Goal: Find specific page/section: Find specific page/section

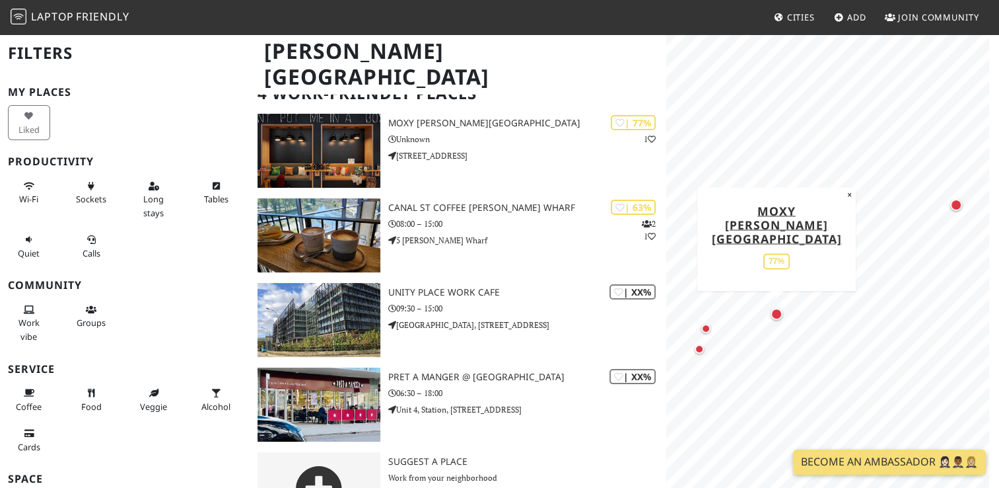
scroll to position [79, 0]
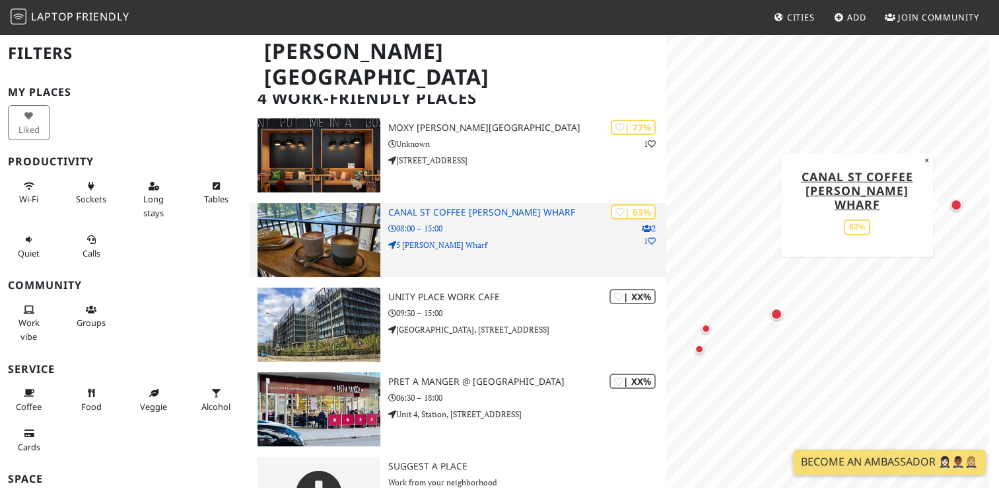
click at [349, 226] on img at bounding box center [319, 240] width 123 height 74
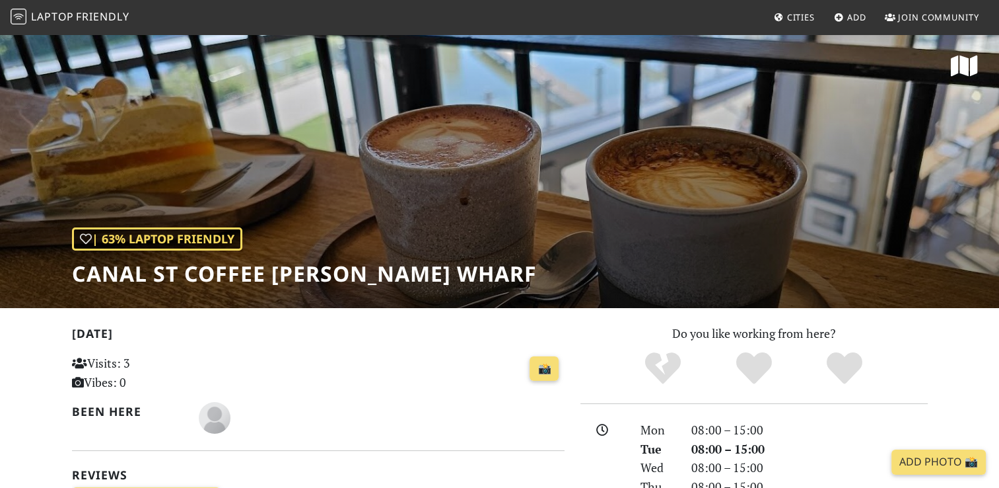
click at [476, 226] on div "| 63% Laptop Friendly Canal St Coffee Campbell Wharf" at bounding box center [499, 170] width 999 height 275
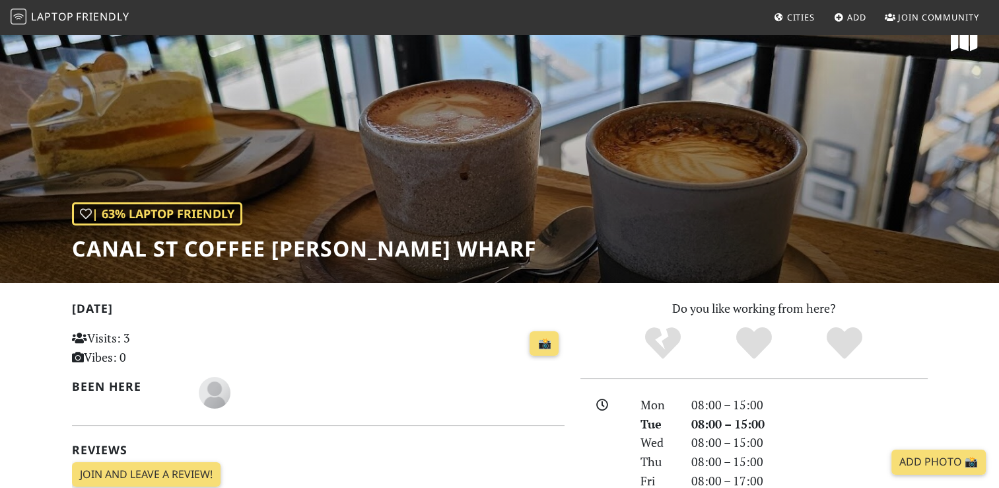
scroll to position [26, 0]
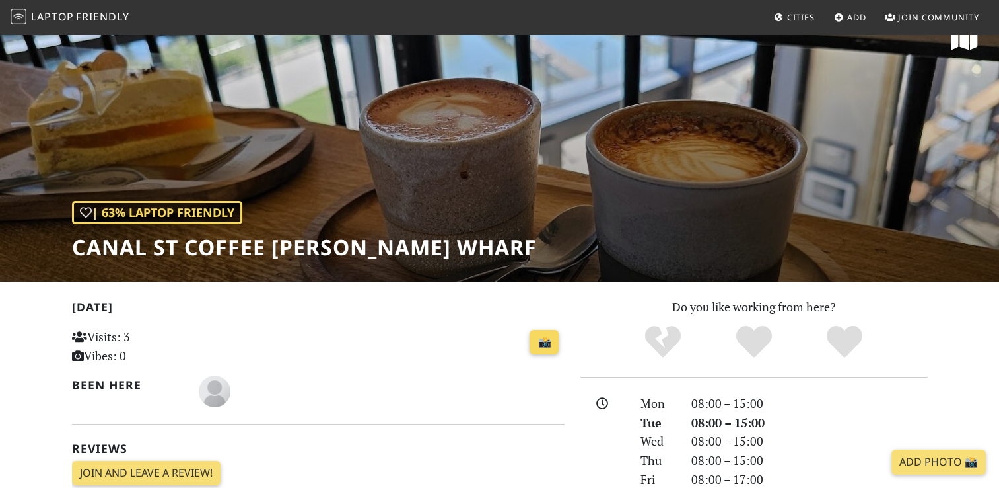
click at [546, 347] on link "📸" at bounding box center [544, 342] width 29 height 25
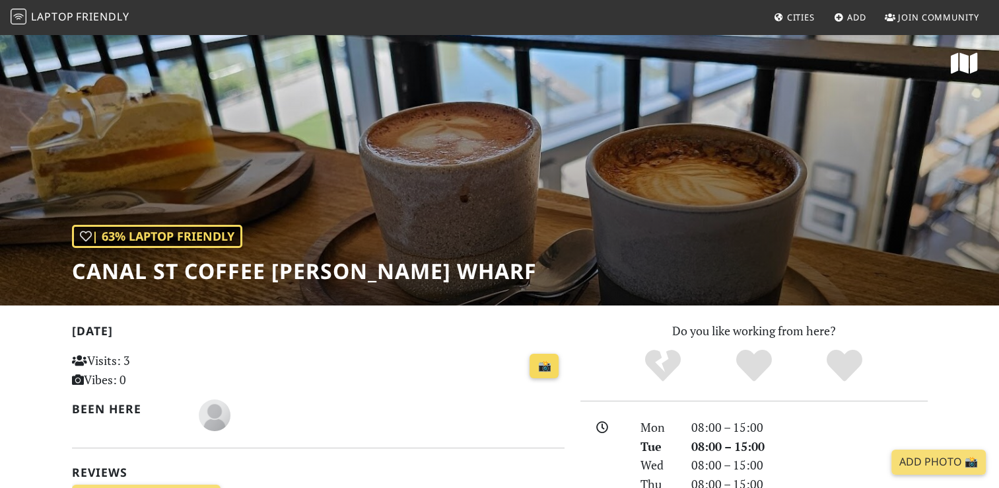
scroll to position [0, 0]
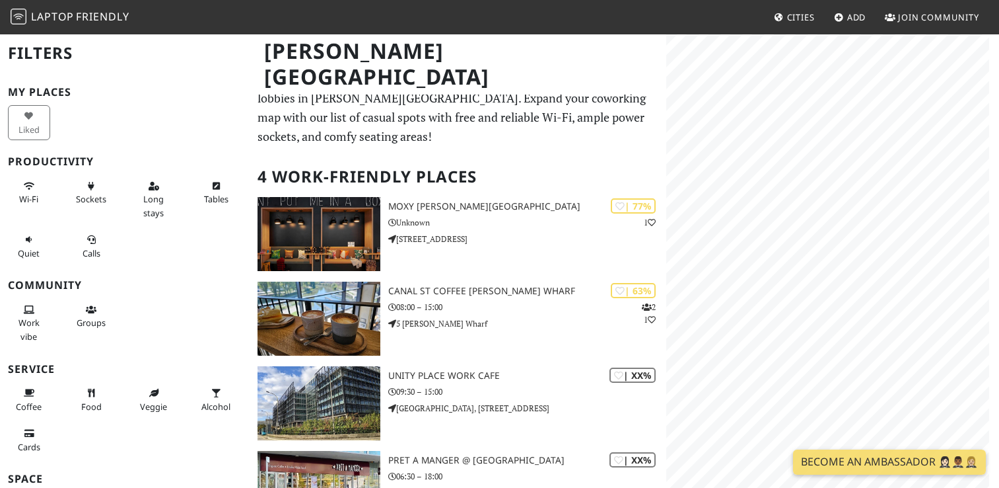
scroll to position [79, 0]
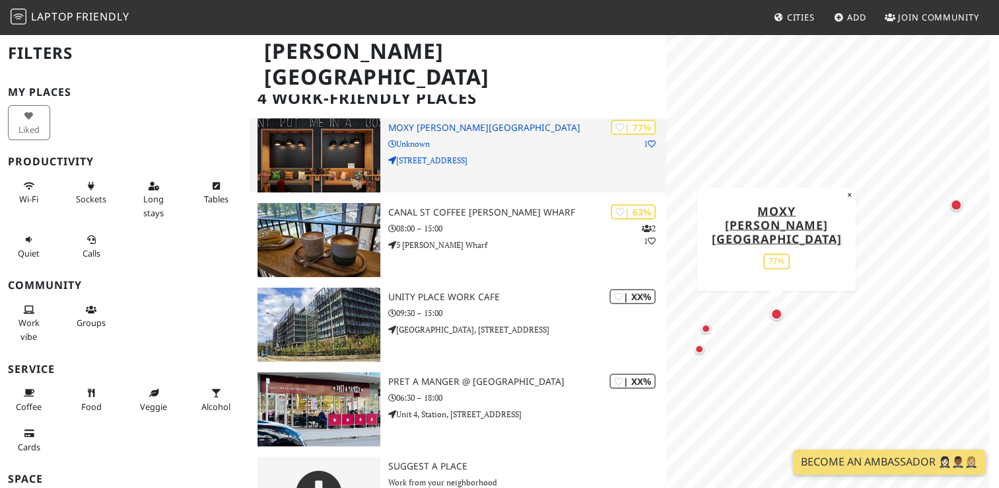
click at [314, 152] on img at bounding box center [319, 155] width 123 height 74
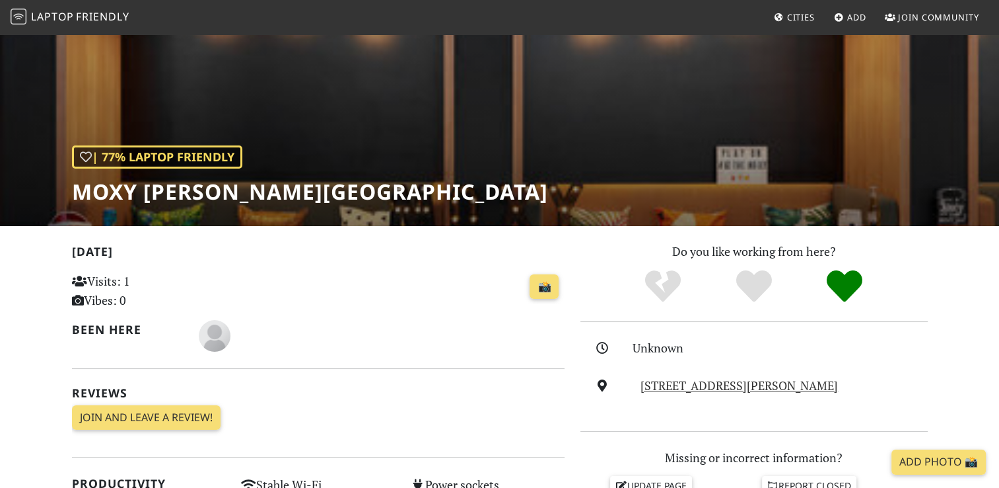
scroll to position [79, 0]
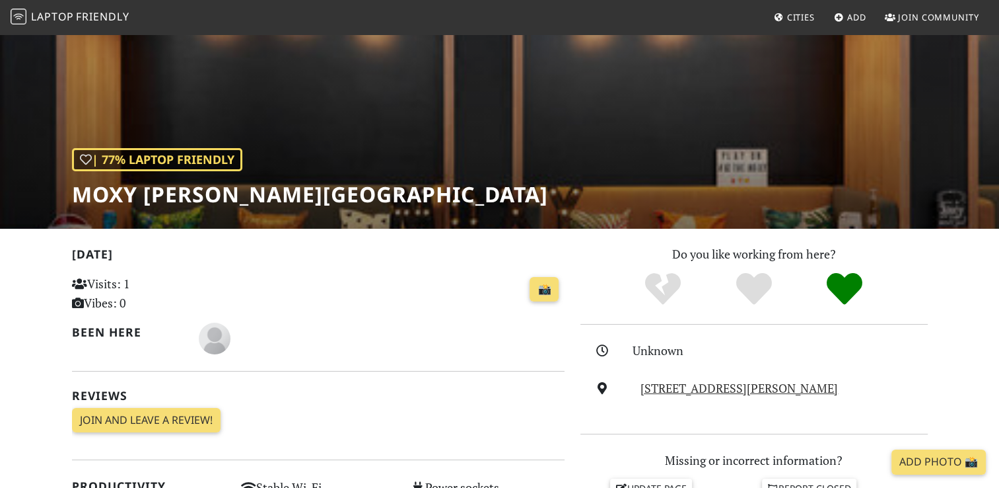
click at [389, 171] on div "| 77% Laptop Friendly Moxy [PERSON_NAME][GEOGRAPHIC_DATA]" at bounding box center [499, 91] width 999 height 275
click at [688, 394] on link "[STREET_ADDRESS][PERSON_NAME]" at bounding box center [740, 388] width 198 height 16
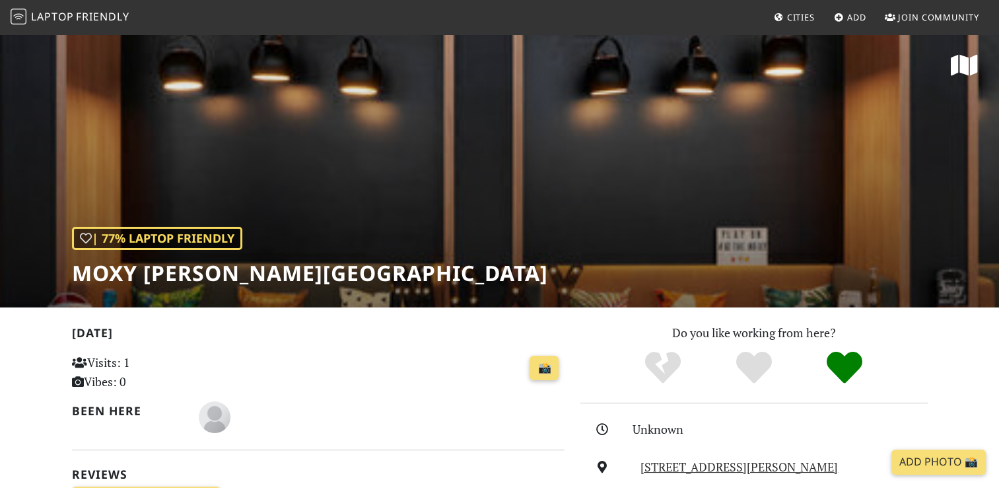
scroll to position [0, 0]
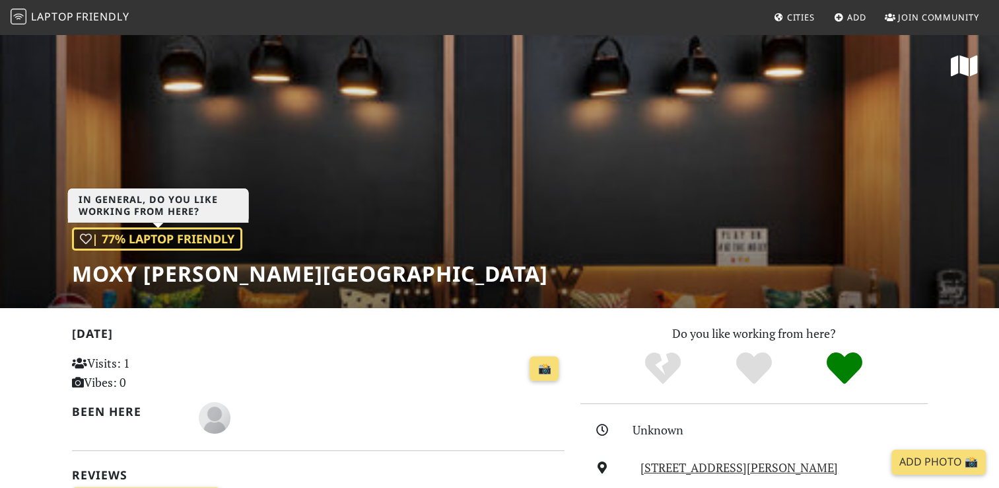
click at [219, 234] on div "| 77% Laptop Friendly" at bounding box center [157, 238] width 170 height 23
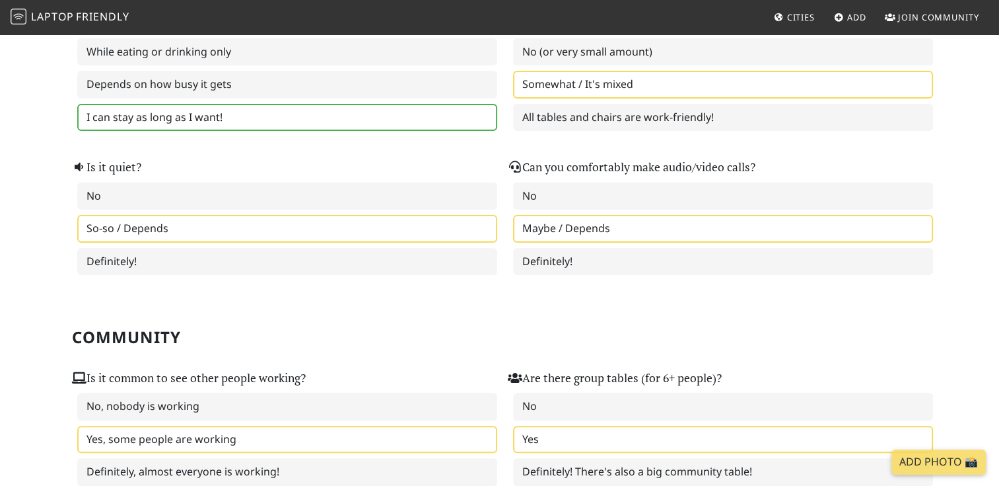
scroll to position [330, 0]
